Goal: Task Accomplishment & Management: Manage account settings

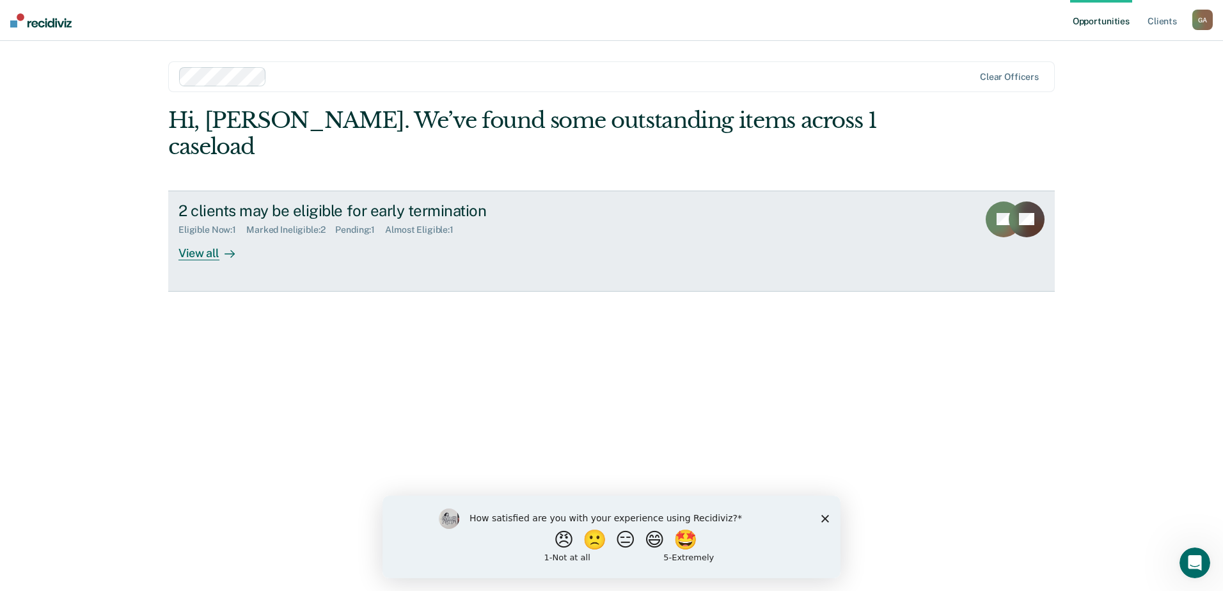
click at [443, 241] on link "2 clients may be eligible for early termination Eligible Now : 1 Marked Ineligi…" at bounding box center [611, 241] width 887 height 101
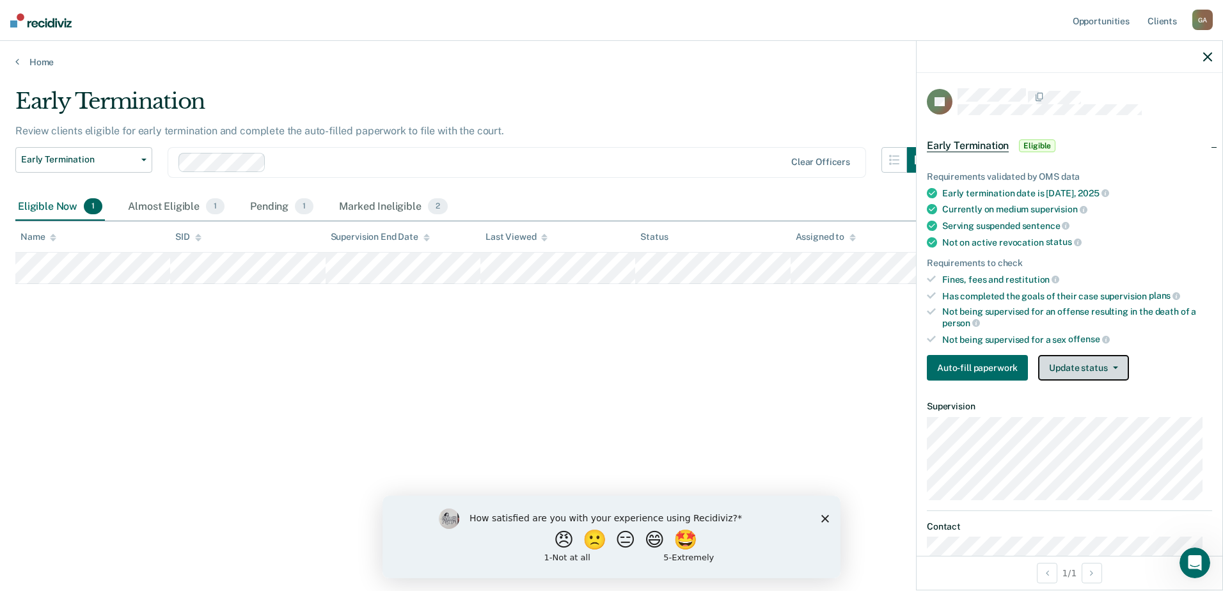
click at [1063, 364] on button "Update status" at bounding box center [1083, 368] width 90 height 26
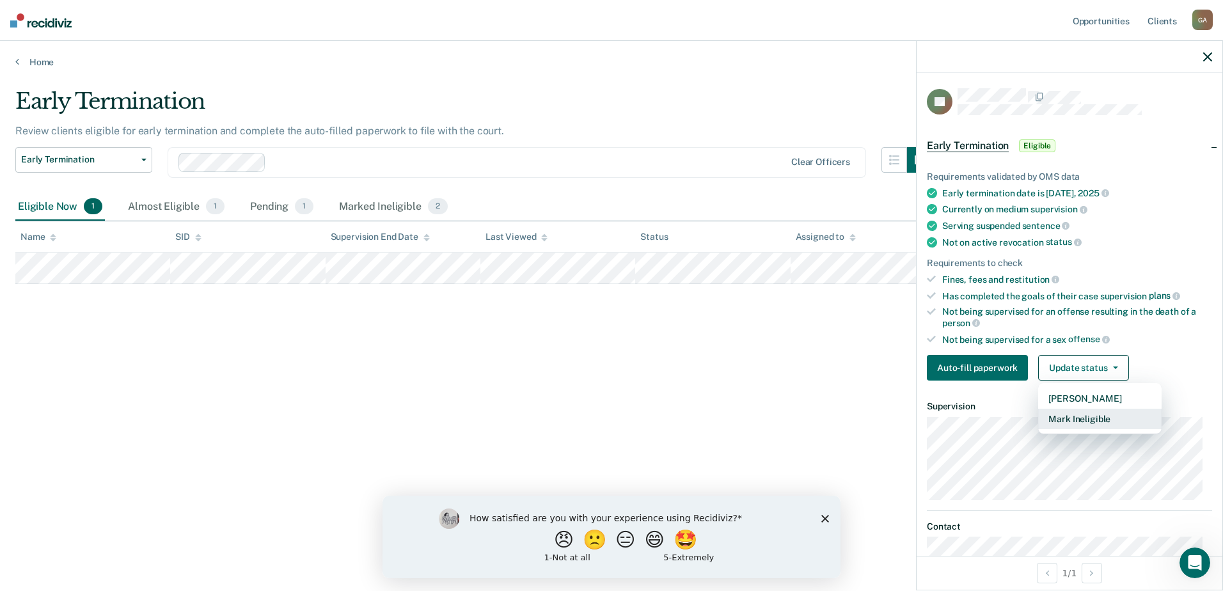
click at [1078, 416] on button "Mark Ineligible" at bounding box center [1099, 419] width 123 height 20
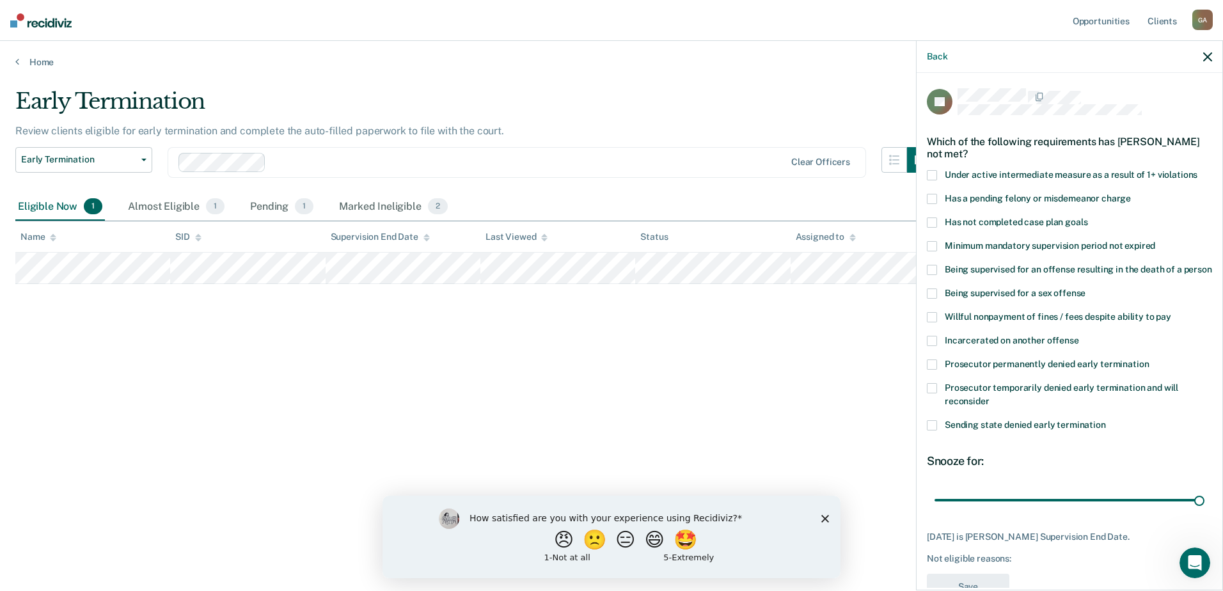
click at [934, 370] on span at bounding box center [932, 365] width 10 height 10
click at [1149, 360] on input "Prosecutor permanently denied early termination" at bounding box center [1149, 360] width 0 height 0
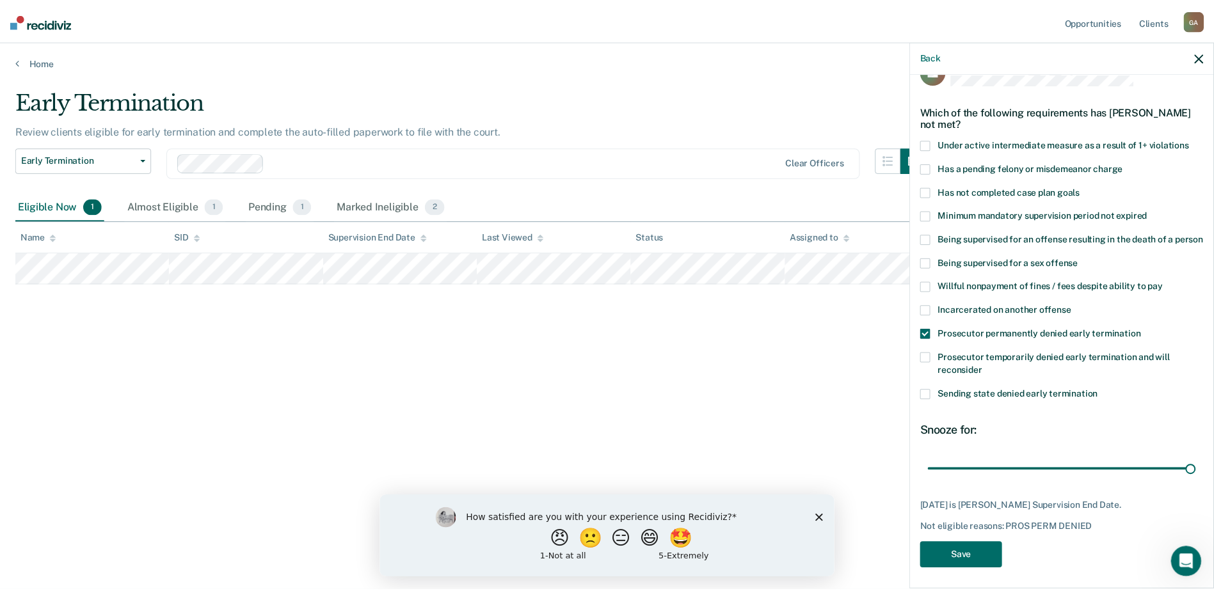
scroll to position [47, 0]
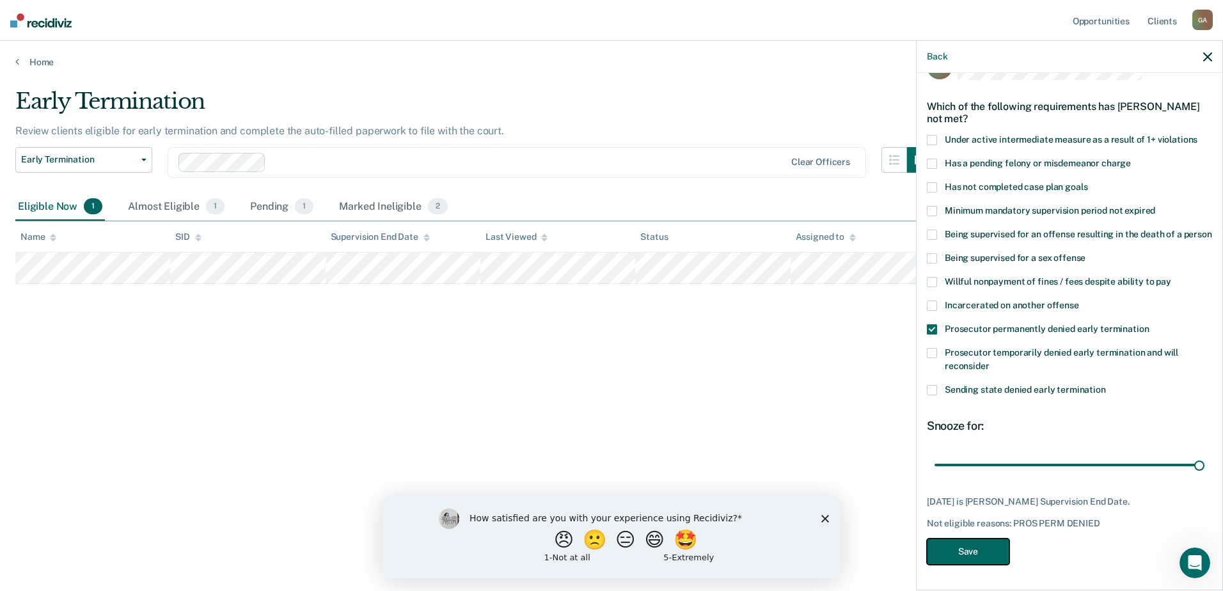
click at [979, 552] on button "Save" at bounding box center [968, 552] width 83 height 26
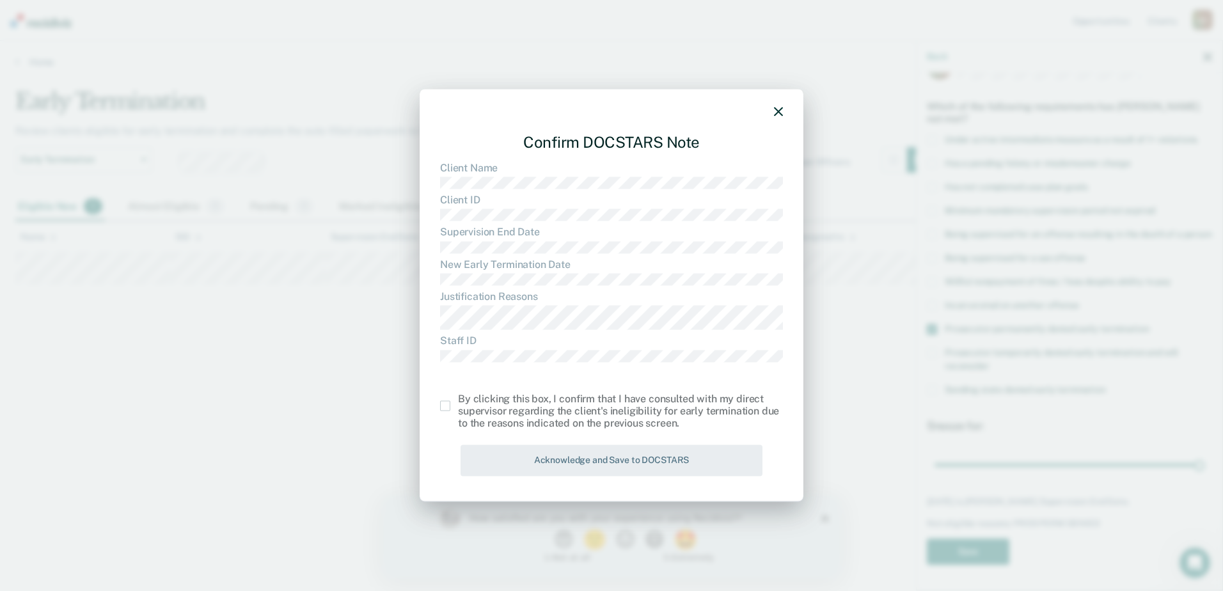
click at [441, 407] on span at bounding box center [445, 406] width 10 height 10
click at [458, 401] on input "checkbox" at bounding box center [458, 401] width 0 height 0
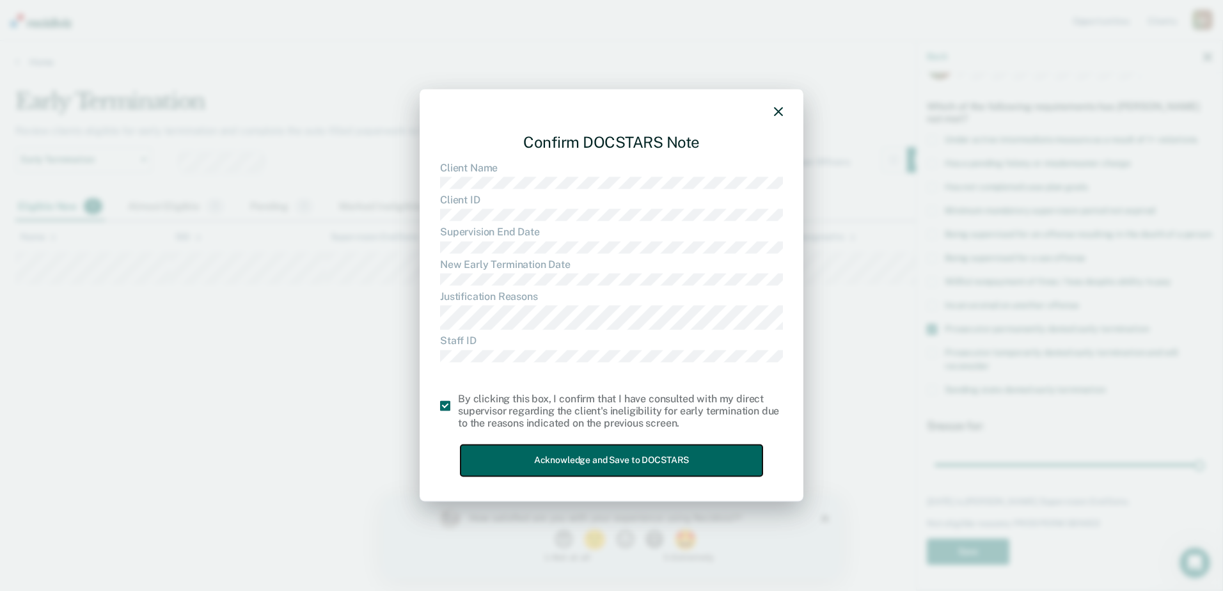
click at [547, 460] on button "Acknowledge and Save to DOCSTARS" at bounding box center [612, 460] width 302 height 31
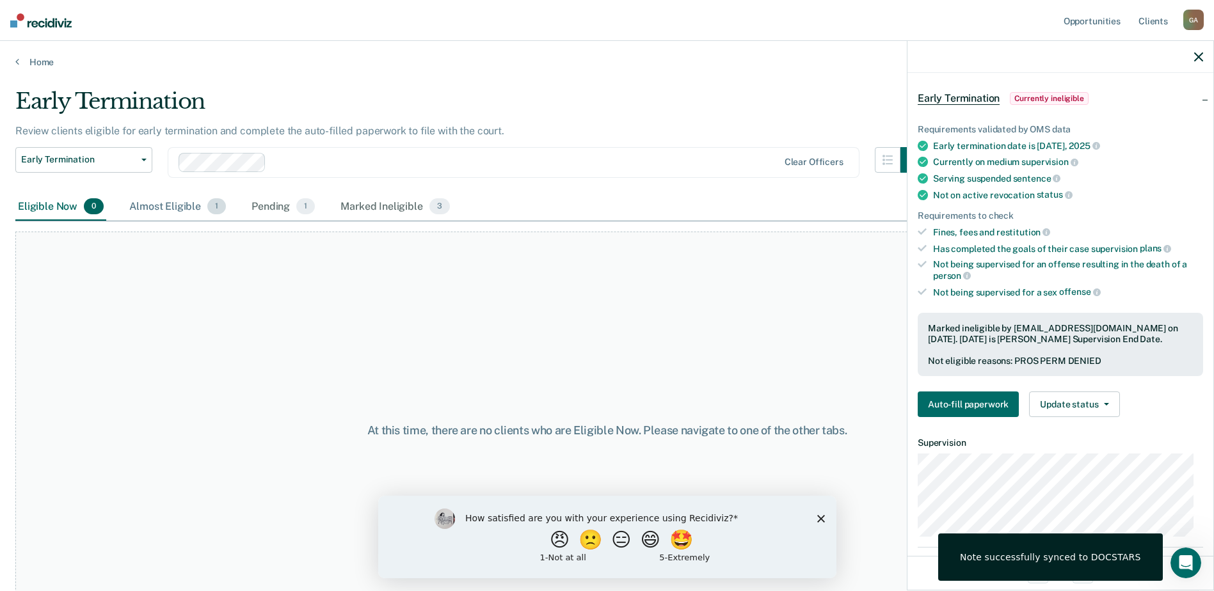
click at [174, 203] on div "Almost Eligible 1" at bounding box center [178, 207] width 102 height 28
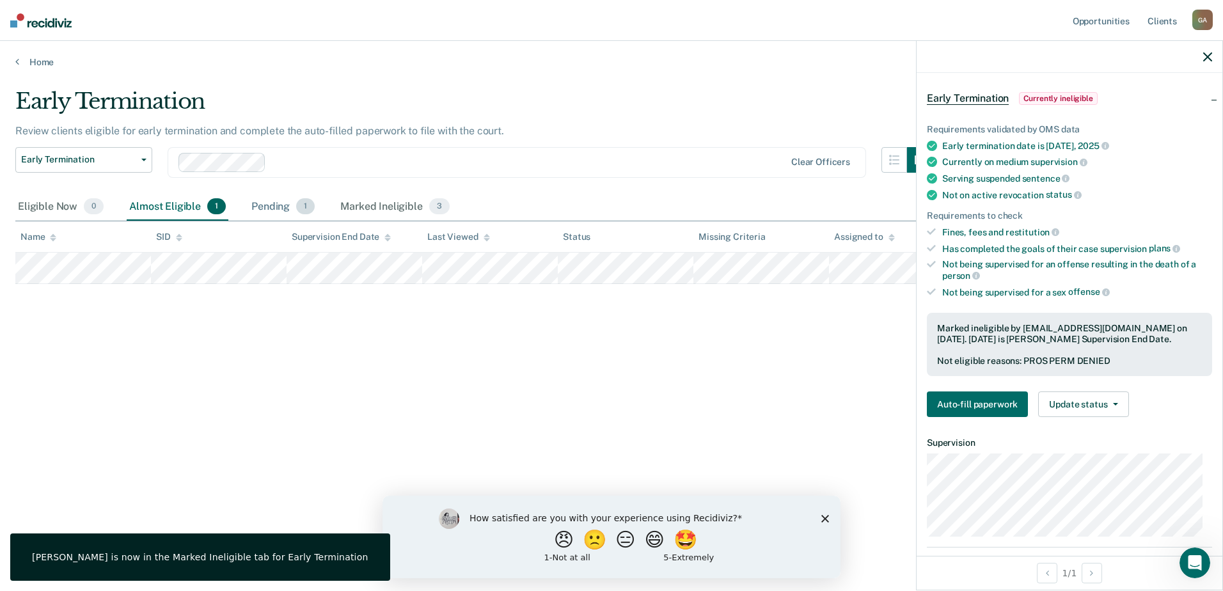
click at [254, 208] on div "Pending 1" at bounding box center [283, 207] width 68 height 28
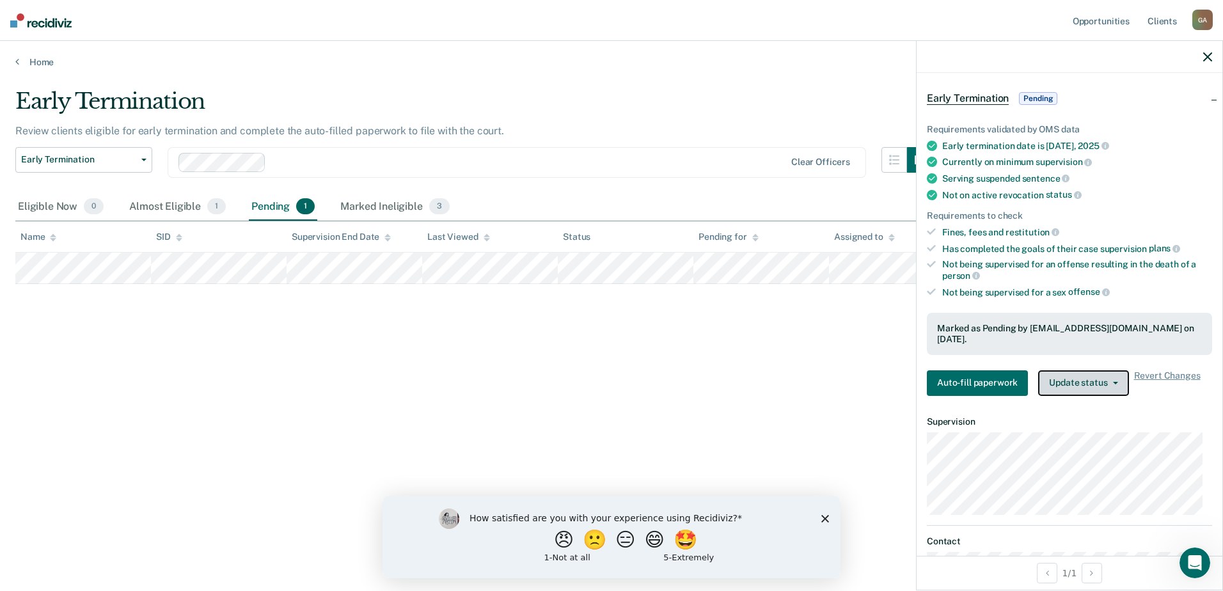
click at [1062, 370] on button "Update status" at bounding box center [1083, 383] width 90 height 26
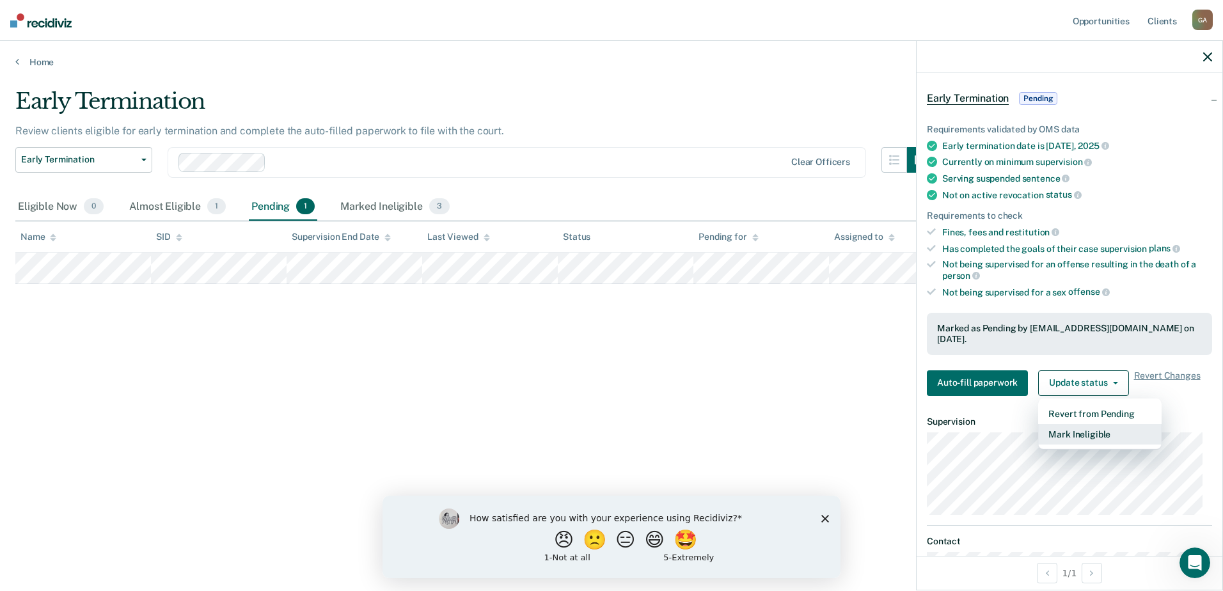
click at [1073, 427] on button "Mark Ineligible" at bounding box center [1099, 434] width 123 height 20
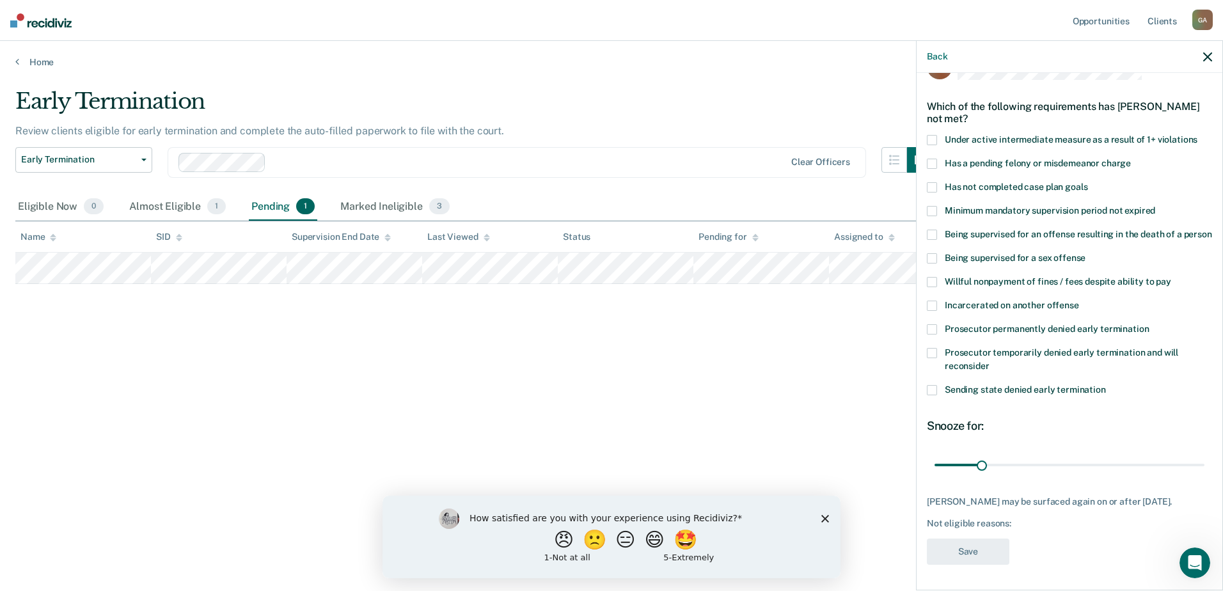
click at [934, 329] on span at bounding box center [932, 329] width 10 height 10
click at [1149, 324] on input "Prosecutor permanently denied early termination" at bounding box center [1149, 324] width 0 height 0
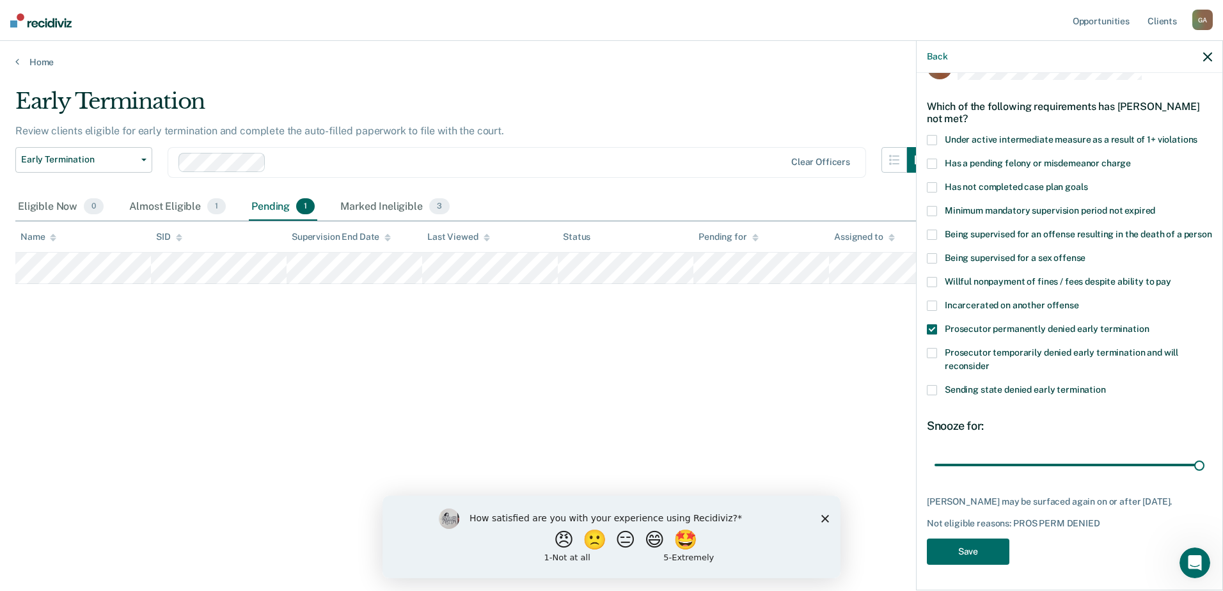
drag, startPoint x: 980, startPoint y: 467, endPoint x: 1207, endPoint y: 466, distance: 226.5
type input "180"
click at [1205, 464] on input "range" at bounding box center [1070, 465] width 270 height 22
click at [977, 550] on button "Save" at bounding box center [968, 552] width 83 height 26
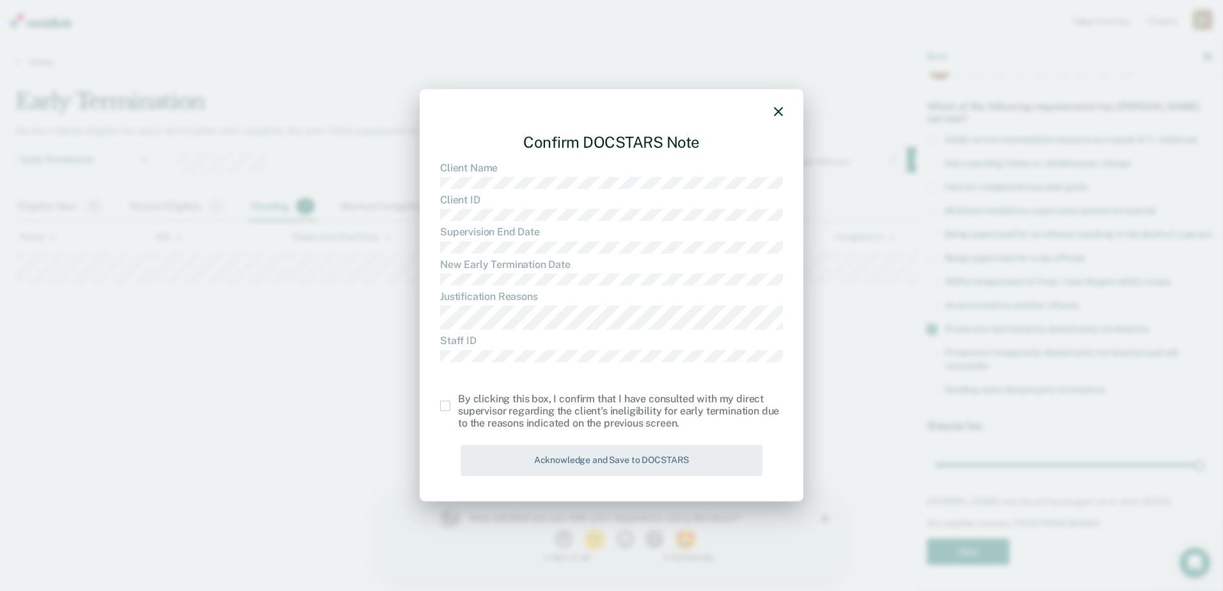
click at [447, 404] on span at bounding box center [445, 406] width 10 height 10
click at [458, 401] on input "checkbox" at bounding box center [458, 401] width 0 height 0
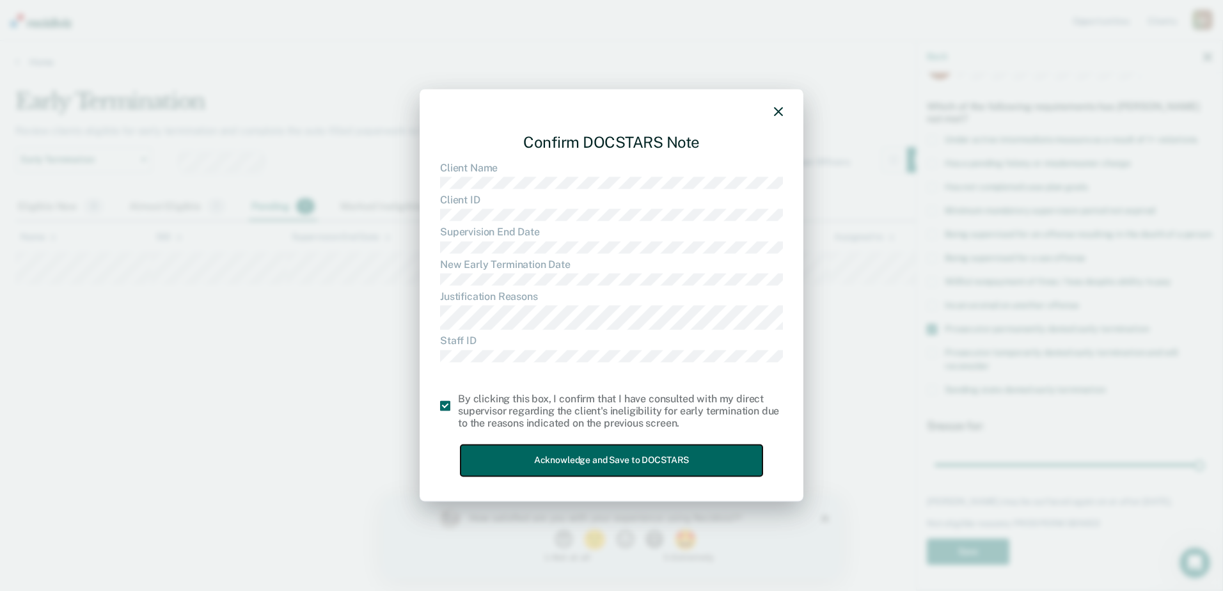
click at [514, 462] on button "Acknowledge and Save to DOCSTARS" at bounding box center [612, 460] width 302 height 31
